Goal: Information Seeking & Learning: Learn about a topic

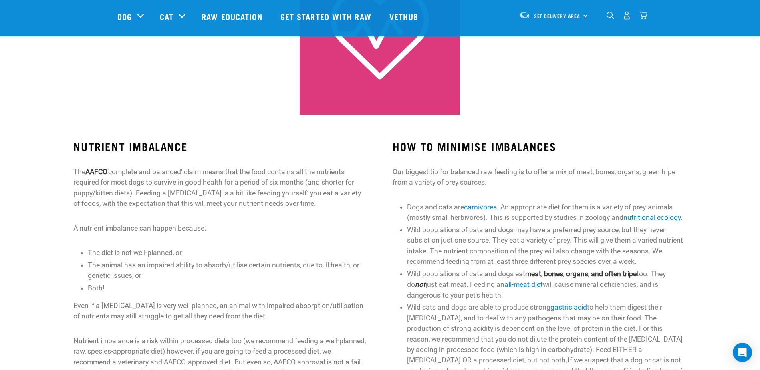
scroll to position [120, 0]
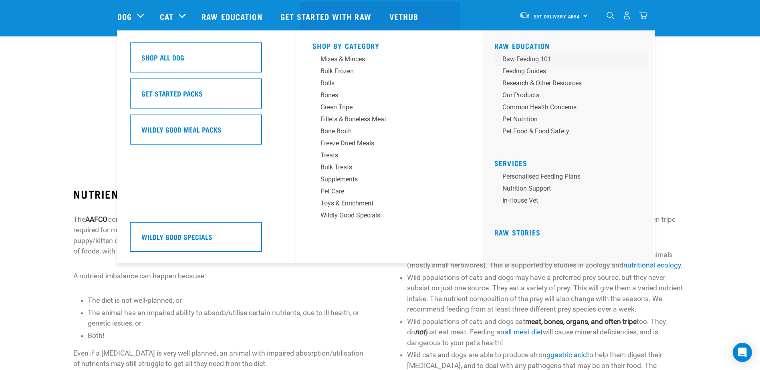
click at [535, 56] on div "Raw Feeding 101" at bounding box center [564, 59] width 125 height 10
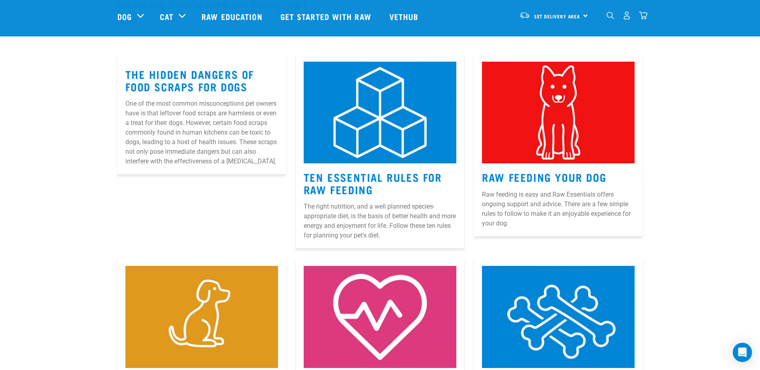
scroll to position [120, 0]
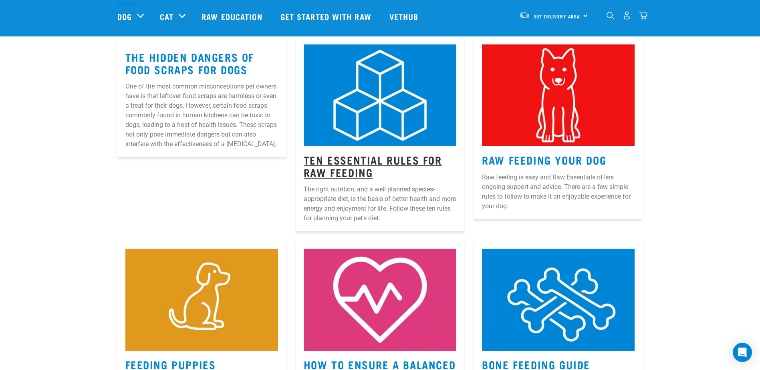
click at [395, 162] on link "Ten Essential Rules for Raw Feeding" at bounding box center [373, 166] width 138 height 18
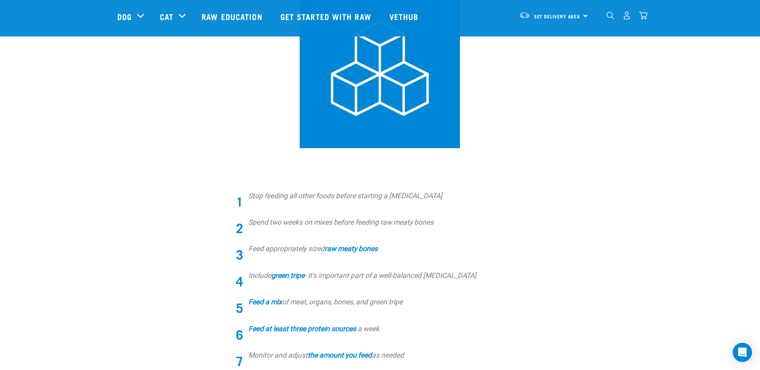
scroll to position [280, 0]
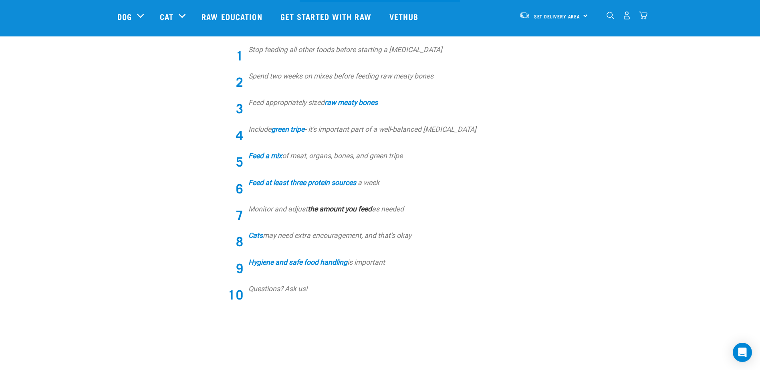
click at [333, 209] on strong "the amount you feed" at bounding box center [340, 209] width 64 height 8
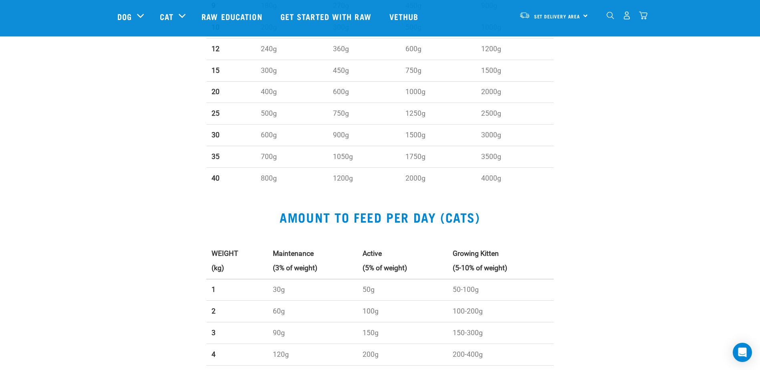
scroll to position [481, 0]
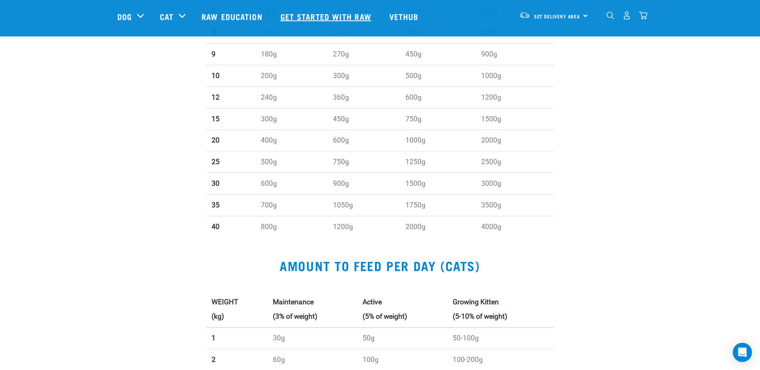
click at [343, 17] on link "Get started with Raw" at bounding box center [326, 16] width 109 height 32
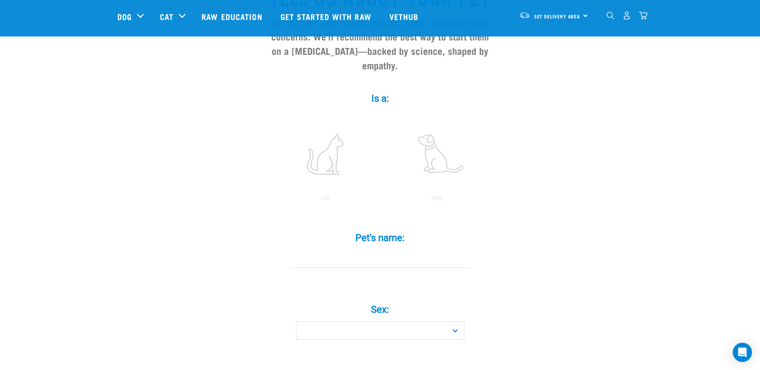
scroll to position [80, 0]
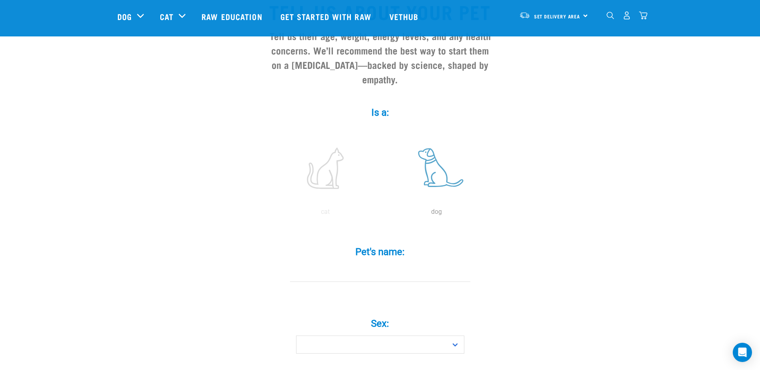
click at [439, 167] on label at bounding box center [436, 168] width 108 height 68
click at [381, 214] on input "radio" at bounding box center [381, 214] width 0 height 0
click at [376, 264] on input "Pet's name: *" at bounding box center [380, 273] width 180 height 18
type input "DORIS"
click at [359, 336] on select "Boy Girl" at bounding box center [380, 345] width 168 height 18
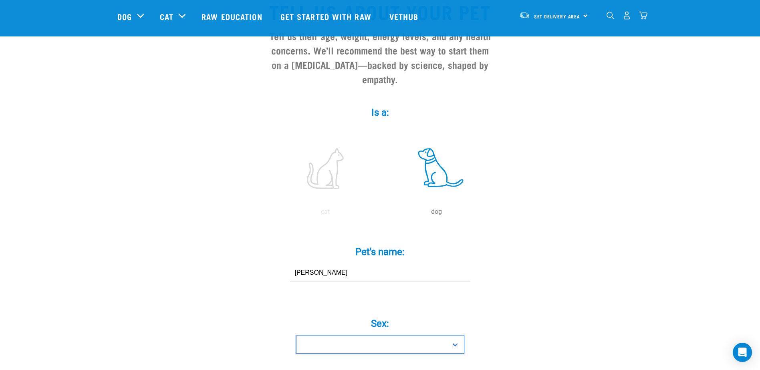
select select "girl"
click at [296, 336] on select "Boy Girl" at bounding box center [380, 345] width 168 height 18
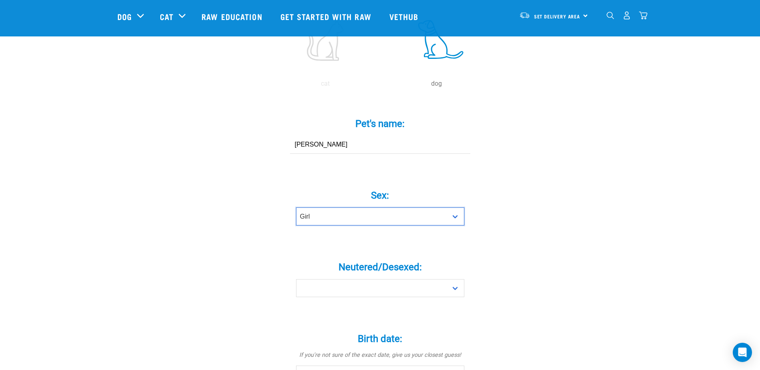
scroll to position [240, 0]
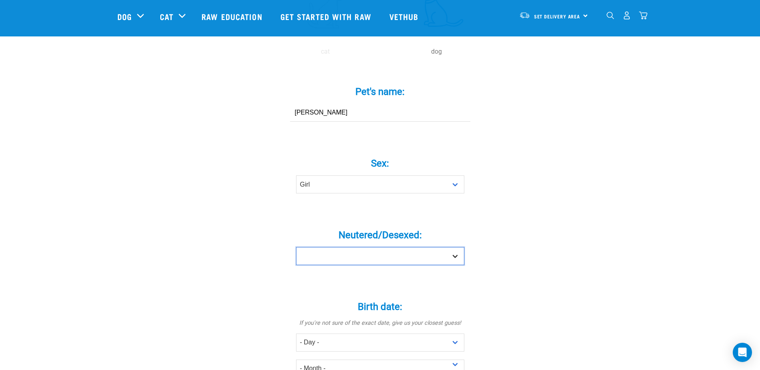
click at [372, 247] on select "Yes No" at bounding box center [380, 256] width 168 height 18
select select "yes"
click at [296, 247] on select "Yes No" at bounding box center [380, 256] width 168 height 18
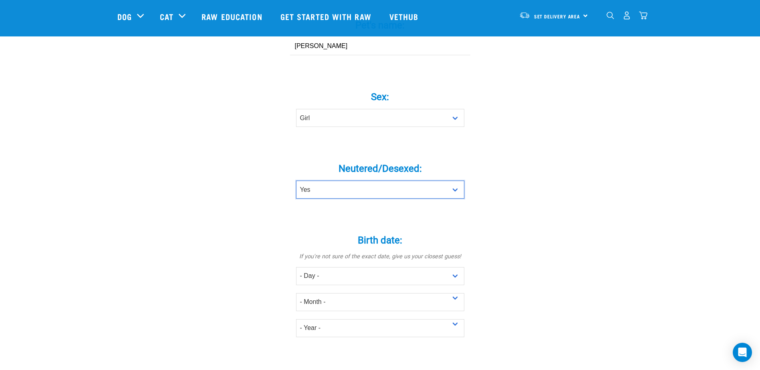
scroll to position [360, 0]
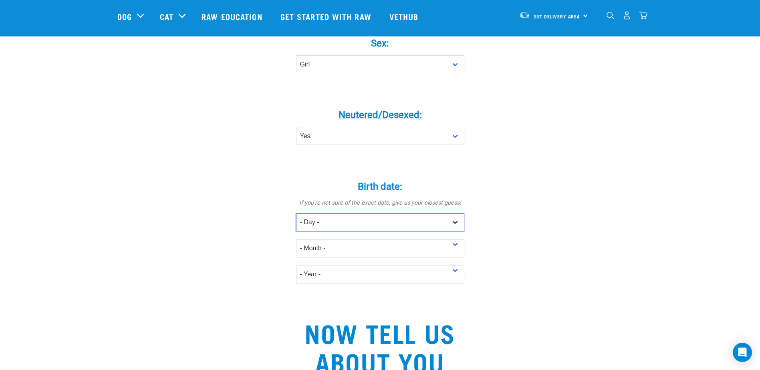
click at [366, 213] on select "- Day - 1 2 3 4 5 6 7 8 9 10 11 12 13 14 15 16 17 18 19 20 21 22 23 24 25 26 27" at bounding box center [380, 222] width 168 height 18
select select "8"
click at [296, 213] on select "- Day - 1 2 3 4 5 6 7 8 9 10 11 12 13 14 15 16 17 18 19 20 21 22 23 24 25 26 27" at bounding box center [380, 222] width 168 height 18
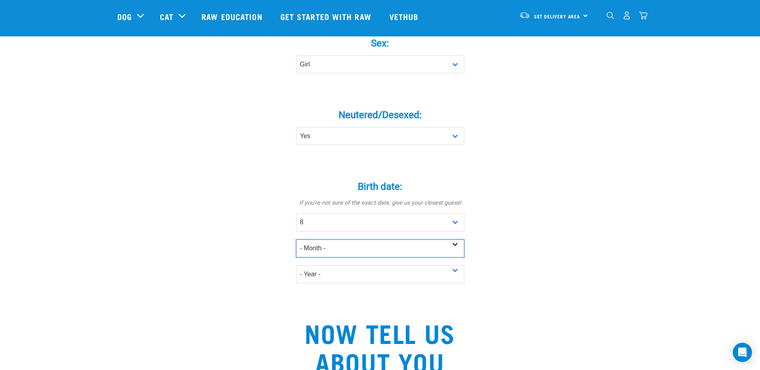
click at [327, 240] on select "- Month - January February March April May June July August September October N…" at bounding box center [380, 249] width 168 height 18
select select "May"
click at [296, 240] on select "- Month - January February March April May June July August September October N…" at bounding box center [380, 249] width 168 height 18
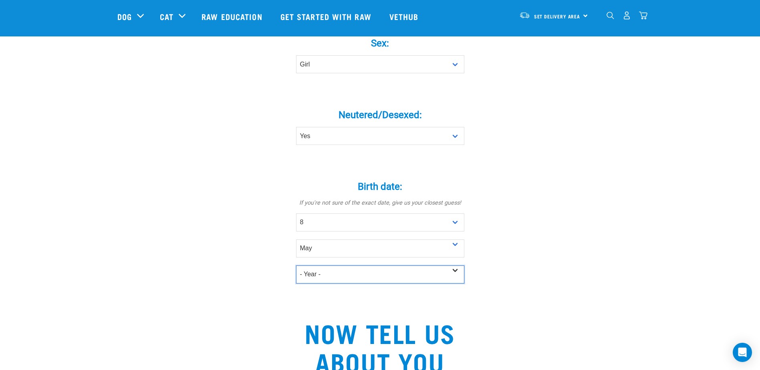
click at [328, 266] on select "- Year - 2025 2024 2023 2022 2021 2020 2019 2018 2017 2016 2015 2014 2013 2012" at bounding box center [380, 275] width 168 height 18
select select "2023"
click at [296, 266] on select "- Year - 2025 2024 2023 2022 2021 2020 2019 2018 2017 2016 2015 2014 2013 2012" at bounding box center [380, 275] width 168 height 18
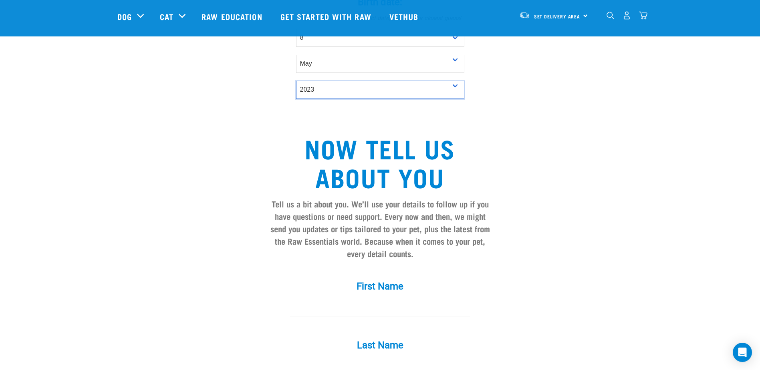
scroll to position [561, 0]
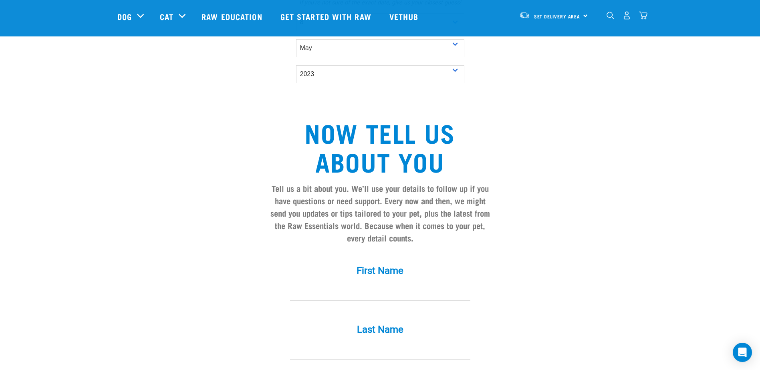
click at [390, 283] on input "First Name *" at bounding box center [380, 292] width 180 height 18
type input "Debbie"
type input "Kellett"
type input "debbiekellett2@gmail.com"
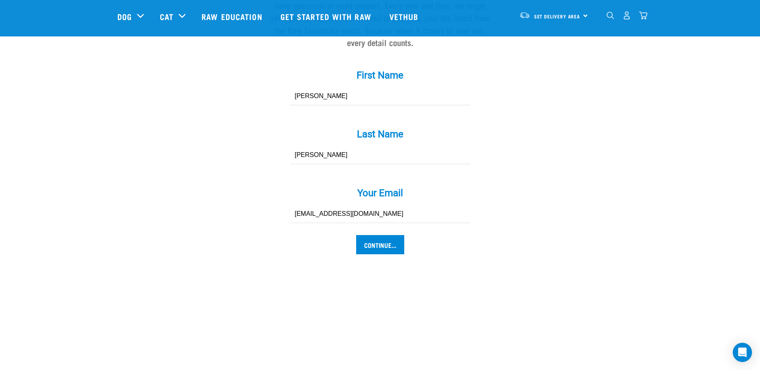
scroll to position [761, 0]
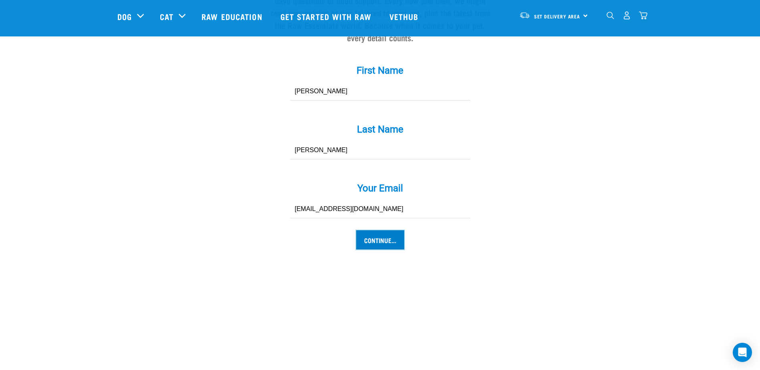
click at [394, 232] on input "Continue..." at bounding box center [380, 239] width 48 height 19
click at [369, 230] on input "Continue..." at bounding box center [380, 239] width 48 height 19
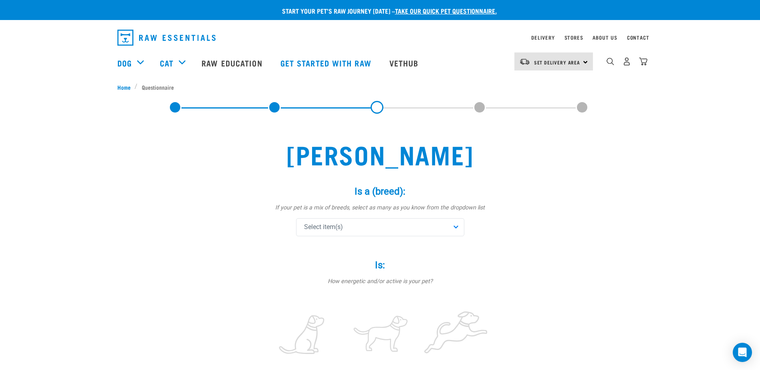
click at [361, 227] on div "Select item(s)" at bounding box center [380, 227] width 168 height 18
click at [377, 271] on div "English Bulldog" at bounding box center [380, 276] width 164 height 17
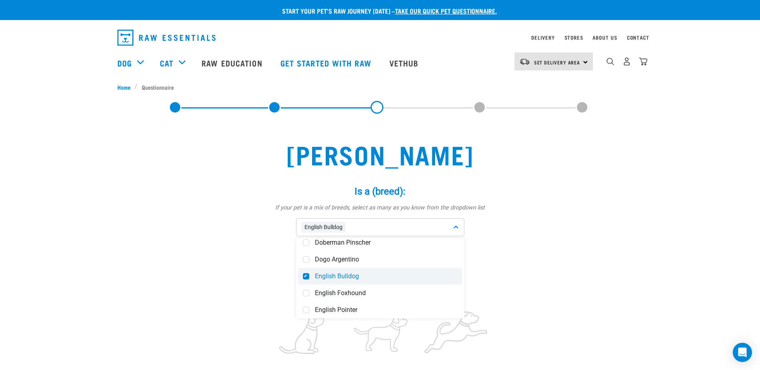
click at [387, 273] on span "English Bulldog" at bounding box center [386, 276] width 143 height 8
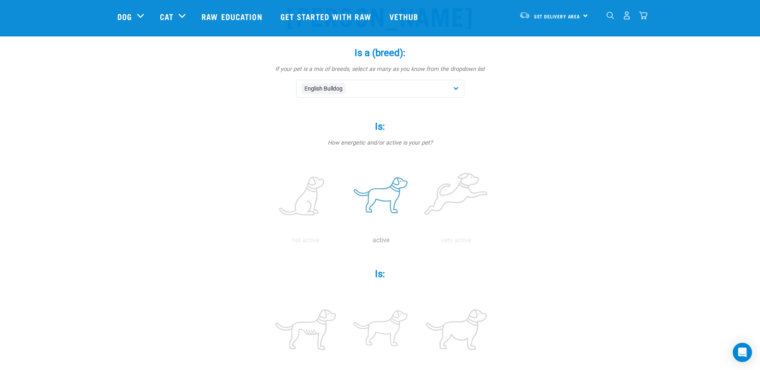
scroll to position [80, 0]
click at [380, 204] on label at bounding box center [381, 196] width 72 height 68
click at [343, 242] on input "radio" at bounding box center [343, 242] width 0 height 0
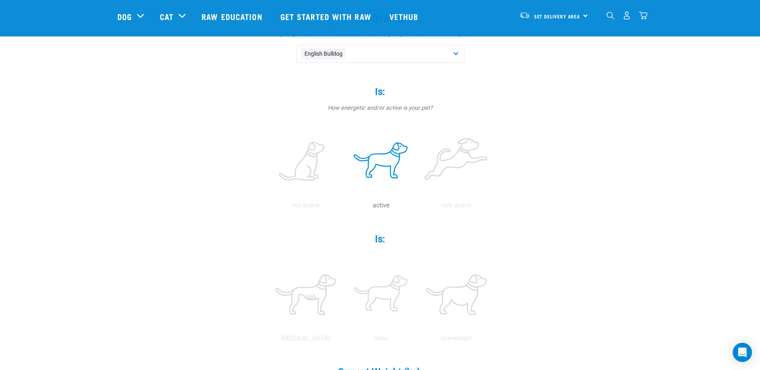
scroll to position [160, 0]
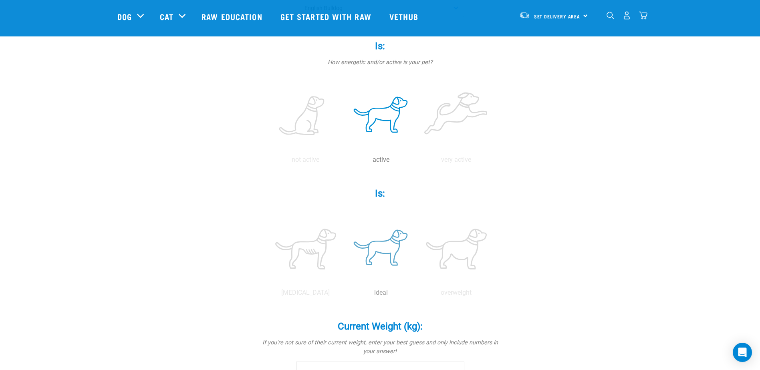
click at [380, 254] on label at bounding box center [381, 249] width 72 height 68
click at [343, 295] on input "radio" at bounding box center [343, 295] width 0 height 0
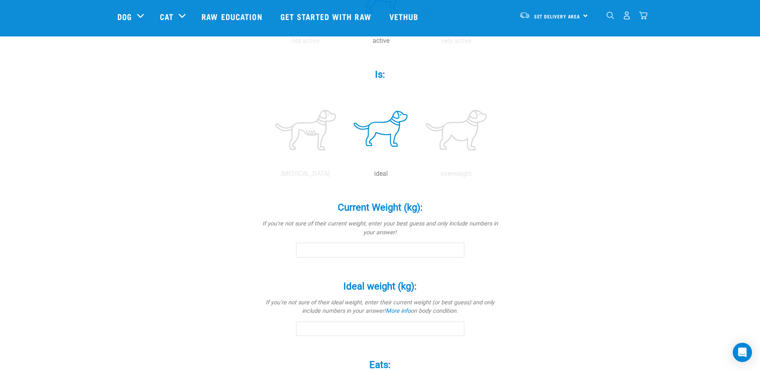
scroll to position [280, 0]
click at [380, 250] on input "Current Weight (kg): *" at bounding box center [380, 249] width 168 height 14
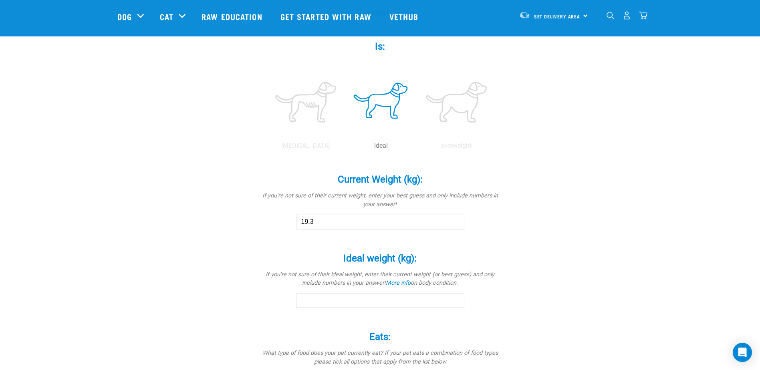
scroll to position [320, 0]
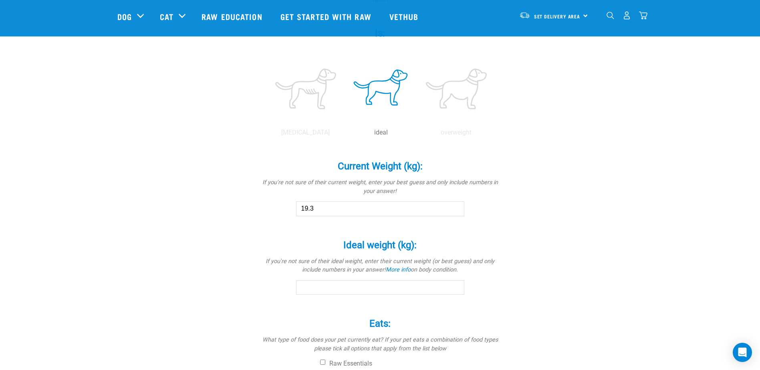
type input "19.3"
click at [412, 284] on input "Ideal weight (kg): *" at bounding box center [380, 287] width 168 height 14
click at [457, 290] on input "-0.1" at bounding box center [380, 287] width 168 height 14
type input "0"
click at [456, 284] on input "0" at bounding box center [380, 287] width 168 height 14
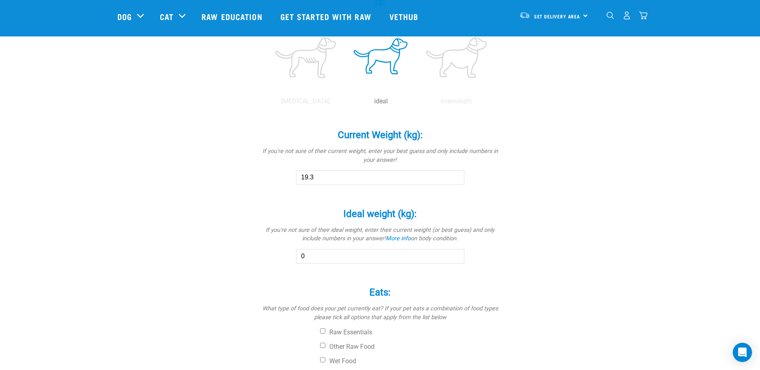
scroll to position [441, 0]
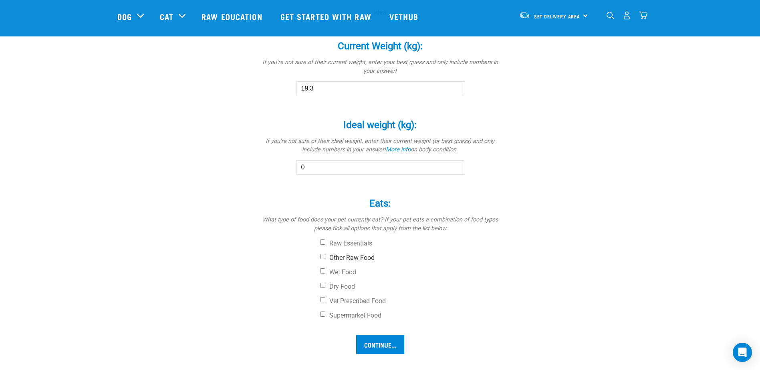
click at [367, 259] on label "Other Raw Food" at bounding box center [410, 258] width 180 height 8
click at [325, 259] on input "Other Raw Food" at bounding box center [322, 256] width 5 height 5
checkbox input "true"
click at [375, 343] on input "Continue..." at bounding box center [380, 344] width 48 height 19
click at [323, 169] on input "0" at bounding box center [380, 167] width 168 height 14
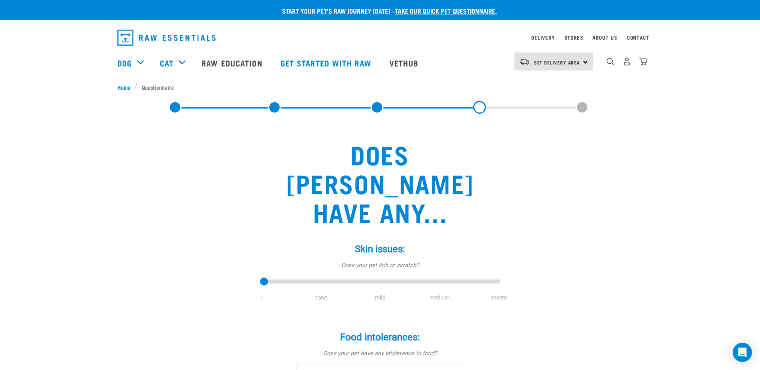
click at [384, 294] on li "mild" at bounding box center [379, 298] width 59 height 8
drag, startPoint x: 262, startPoint y: 252, endPoint x: 494, endPoint y: 262, distance: 232.5
type input "4"
click at [494, 276] on input "range" at bounding box center [380, 281] width 240 height 11
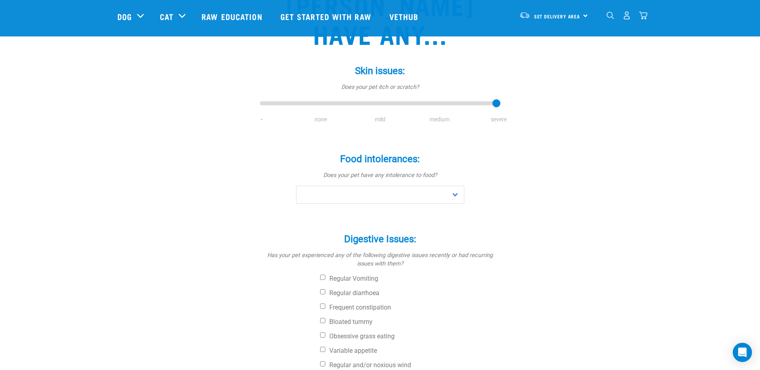
scroll to position [120, 0]
click at [386, 185] on select "No Yes" at bounding box center [380, 194] width 168 height 18
select select "yes"
click at [296, 185] on select "No Yes" at bounding box center [380, 194] width 168 height 18
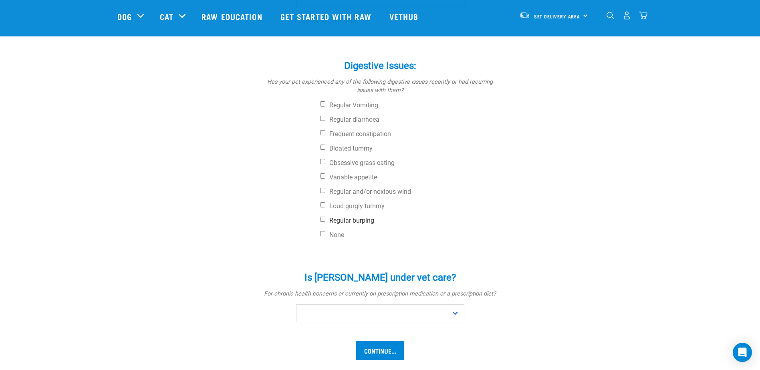
scroll to position [360, 0]
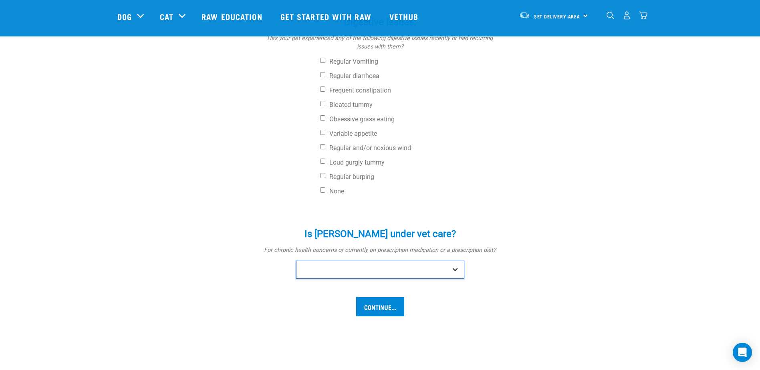
click at [390, 261] on select "No Yes" at bounding box center [380, 270] width 168 height 18
select select "yes"
click at [296, 261] on select "No Yes" at bounding box center [380, 270] width 168 height 18
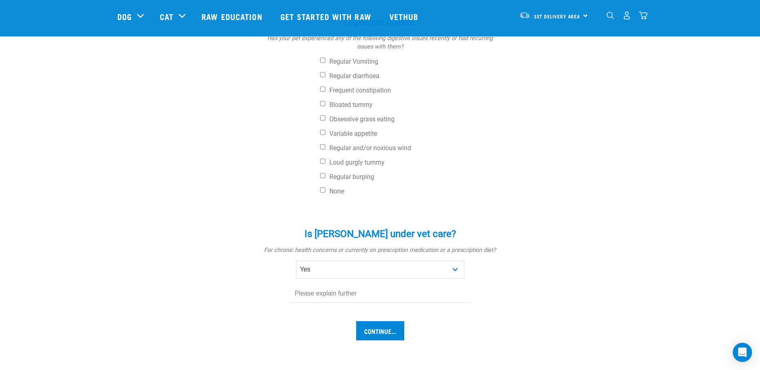
click at [355, 285] on input "text" at bounding box center [380, 294] width 180 height 18
type input "RED PAWS, EARS,TUMMY"
click at [380, 321] on input "Continue..." at bounding box center [380, 330] width 48 height 19
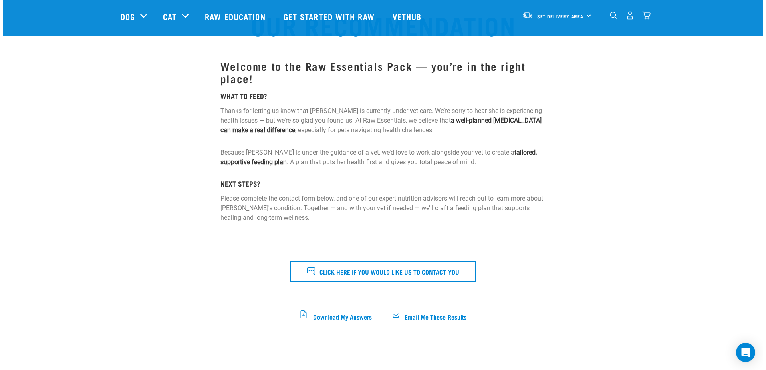
scroll to position [120, 0]
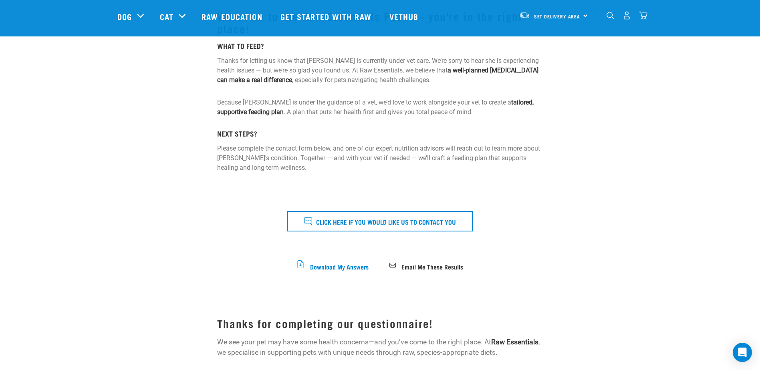
click at [409, 266] on span "Email Me These Results" at bounding box center [432, 266] width 62 height 4
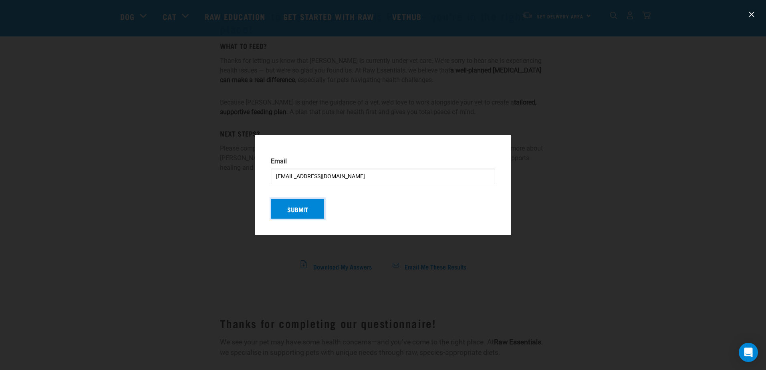
click at [314, 216] on button "Submit" at bounding box center [298, 209] width 54 height 21
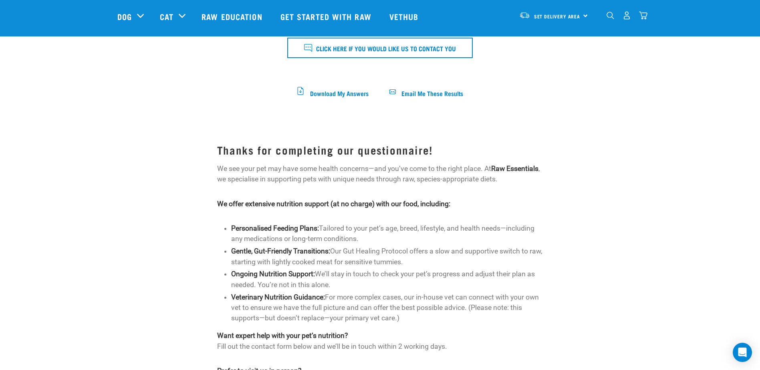
scroll to position [240, 0]
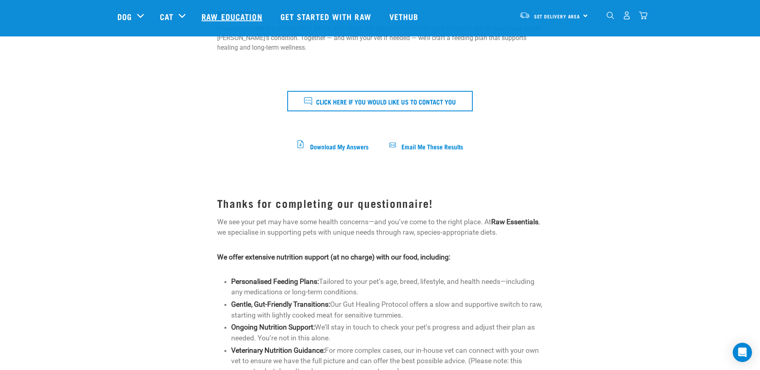
click at [216, 17] on link "Raw Education" at bounding box center [232, 16] width 78 height 32
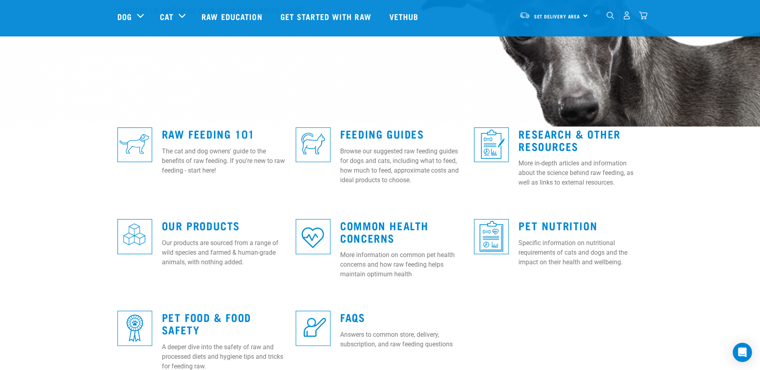
scroll to position [160, 0]
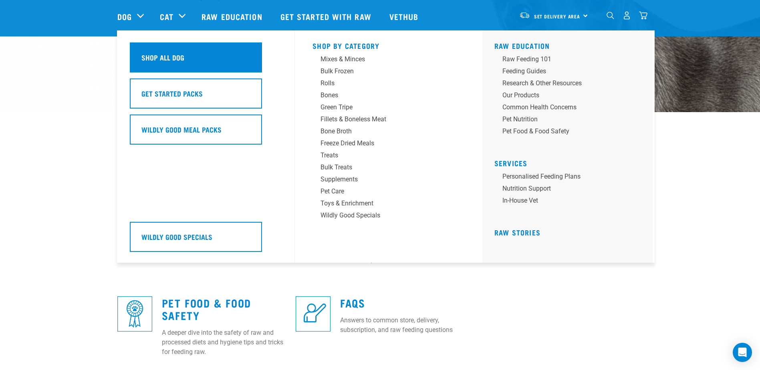
click at [159, 56] on h5 "Shop All Dog" at bounding box center [162, 57] width 43 height 10
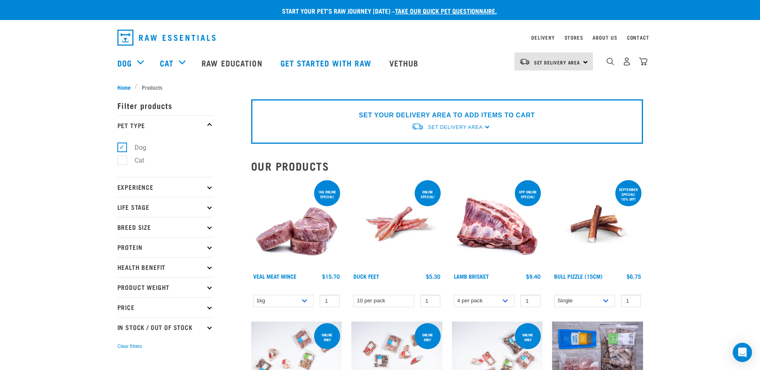
click at [308, 222] on img at bounding box center [296, 224] width 91 height 91
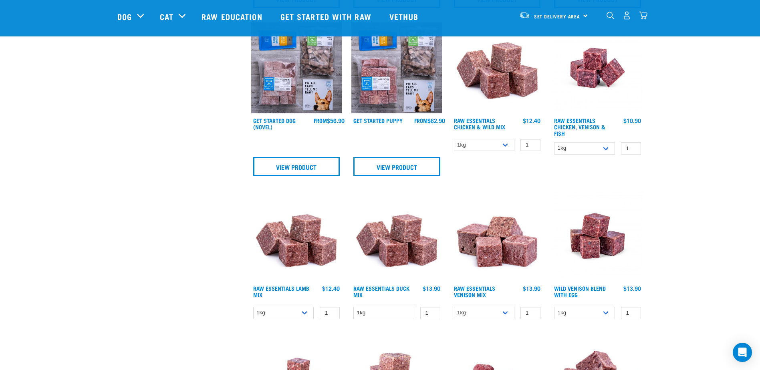
scroll to position [401, 0]
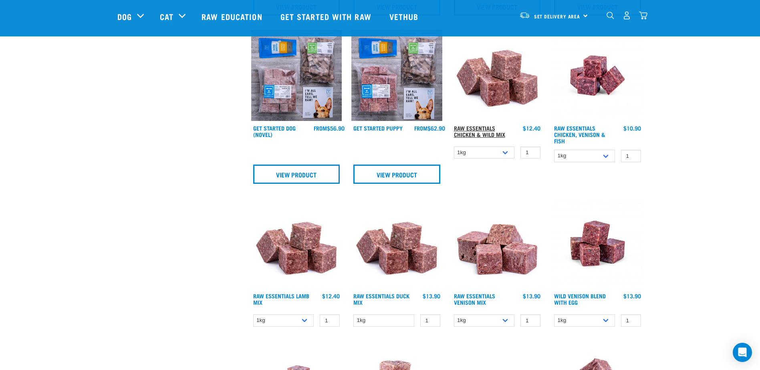
click at [493, 130] on link "Raw Essentials Chicken & Wild Mix" at bounding box center [479, 131] width 51 height 9
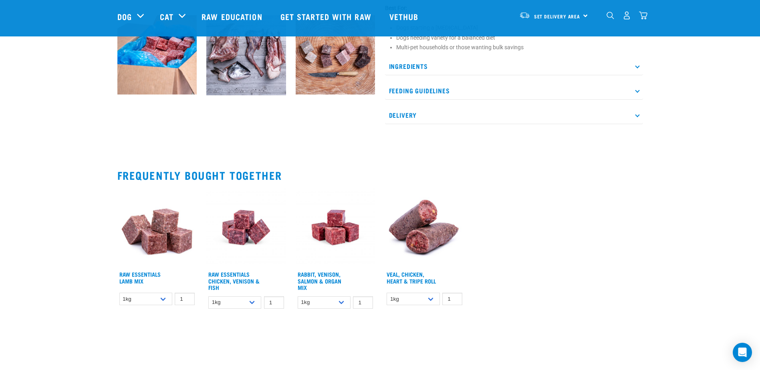
scroll to position [401, 0]
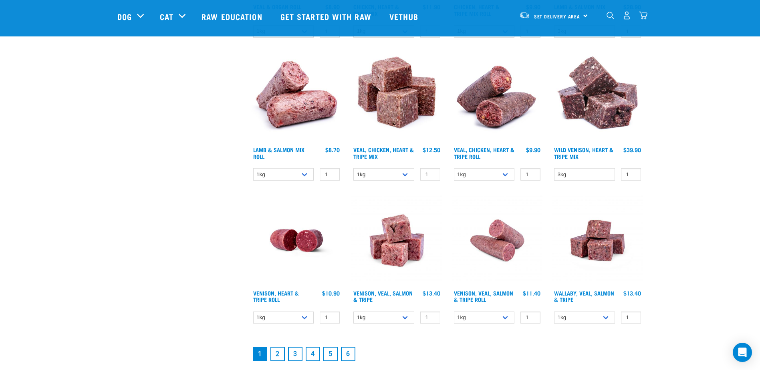
scroll to position [1060, 0]
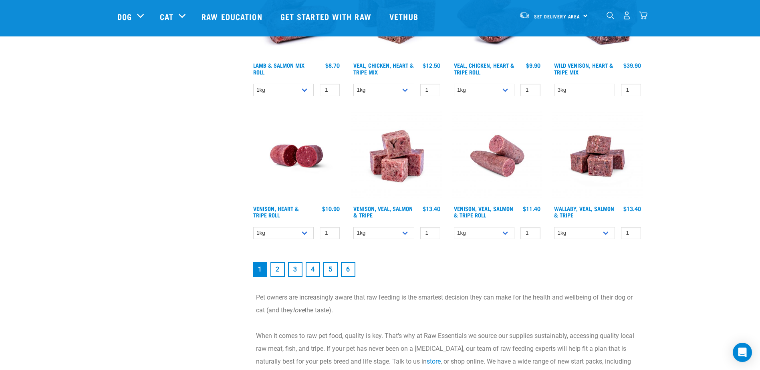
click at [276, 272] on link "2" at bounding box center [277, 269] width 14 height 14
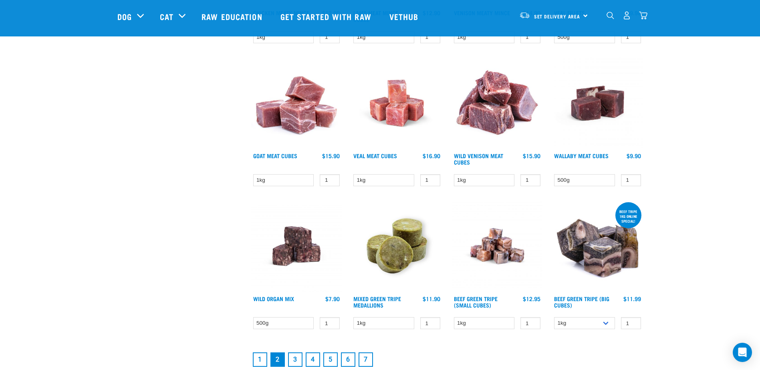
scroll to position [961, 0]
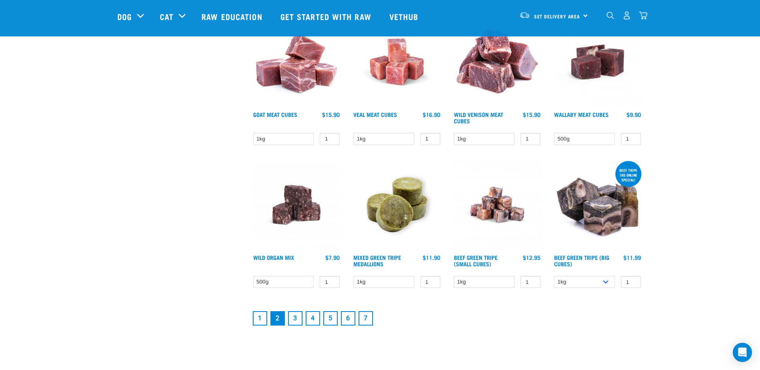
click at [291, 317] on link "3" at bounding box center [295, 318] width 14 height 14
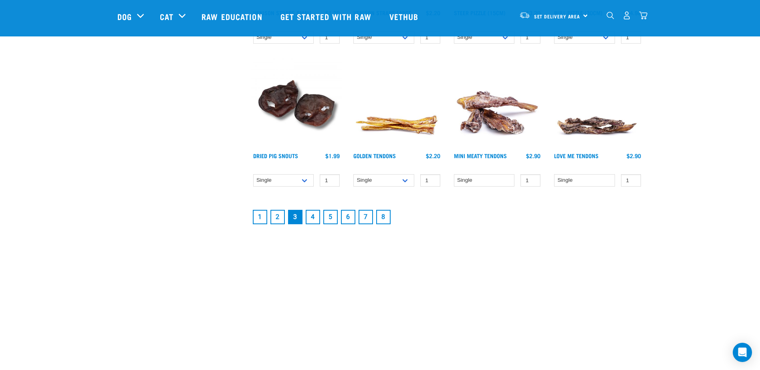
scroll to position [1081, 0]
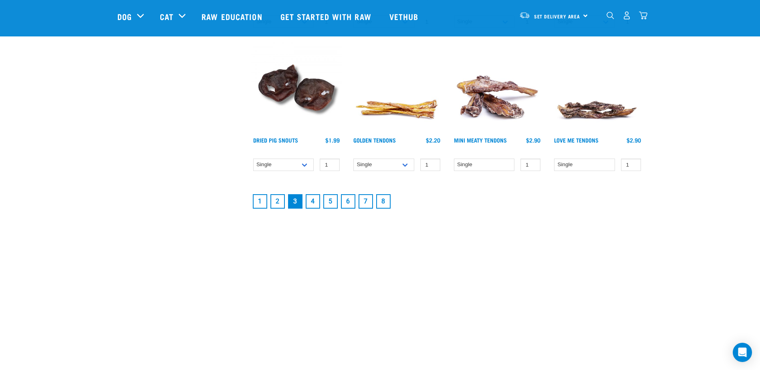
click at [317, 201] on link "4" at bounding box center [313, 201] width 14 height 14
